Goal: Information Seeking & Learning: Learn about a topic

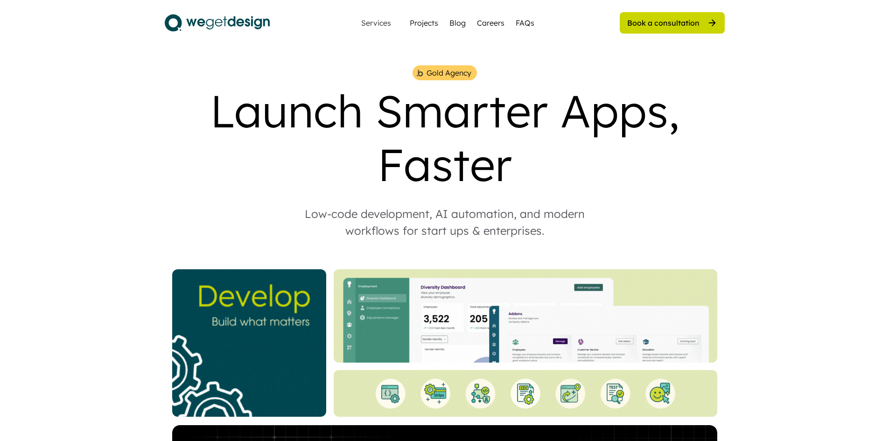
click at [458, 24] on div "Blog" at bounding box center [458, 22] width 16 height 11
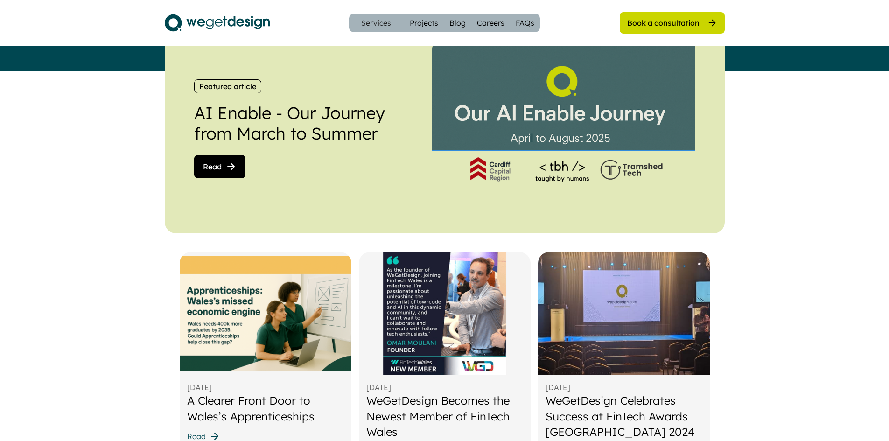
scroll to position [233, 0]
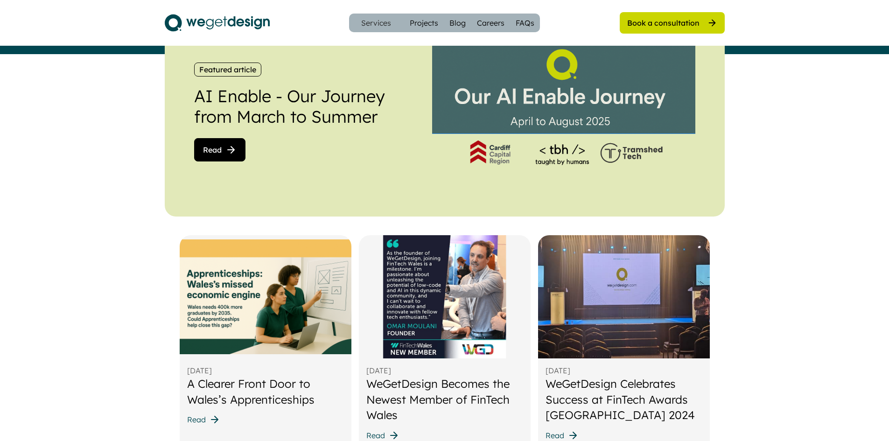
click at [304, 273] on img at bounding box center [266, 296] width 172 height 123
